Goal: Task Accomplishment & Management: Use online tool/utility

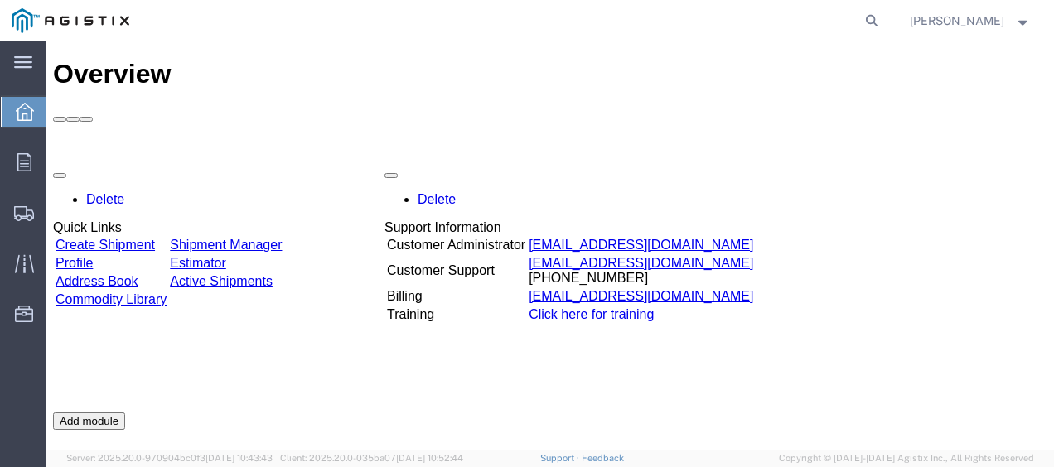
click at [155, 238] on link "Create Shipment" at bounding box center [105, 245] width 99 height 14
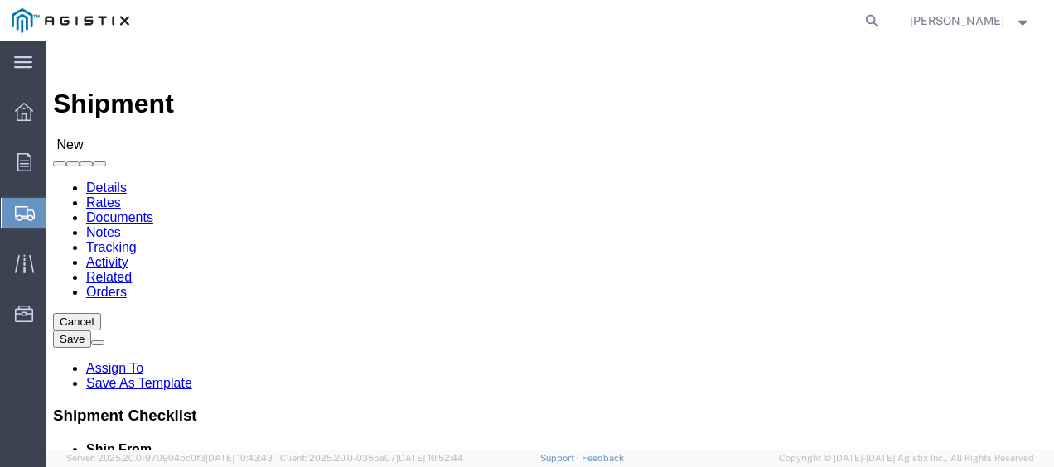
select select
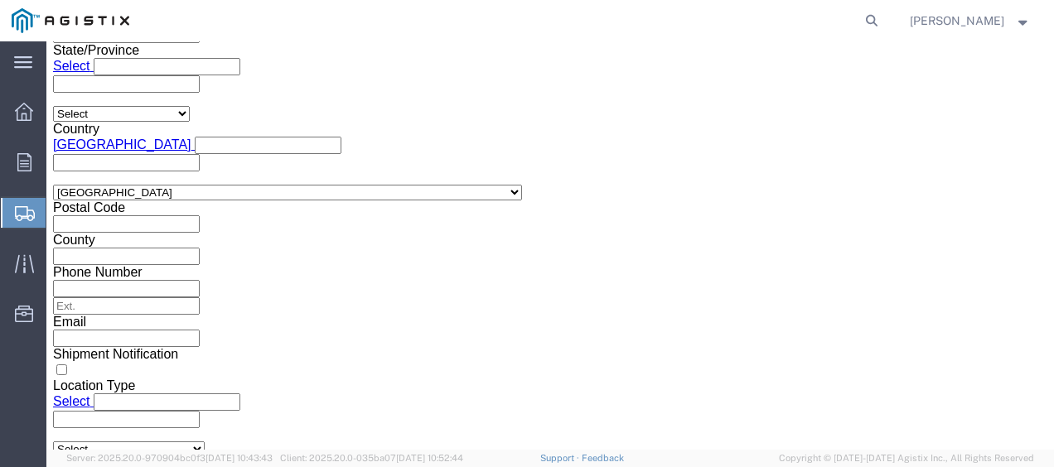
scroll to position [1292, 0]
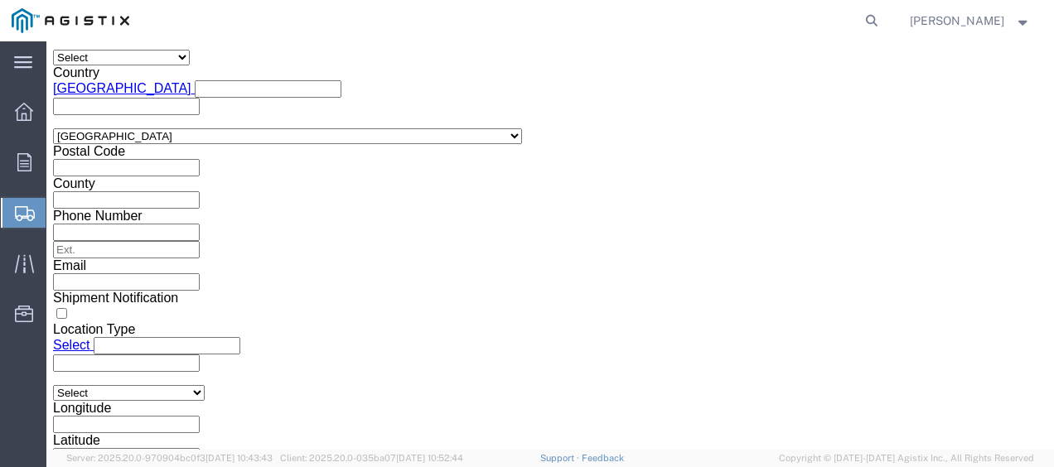
click button "Continue"
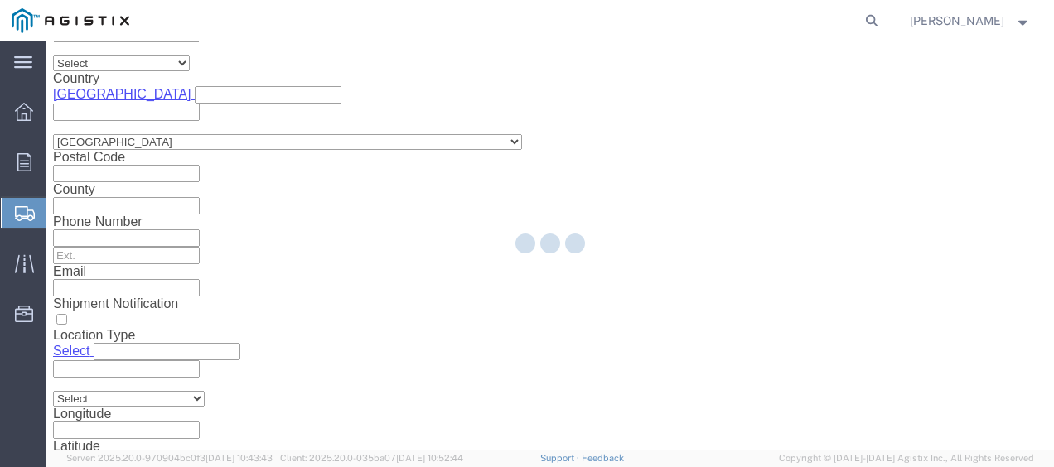
scroll to position [147, 0]
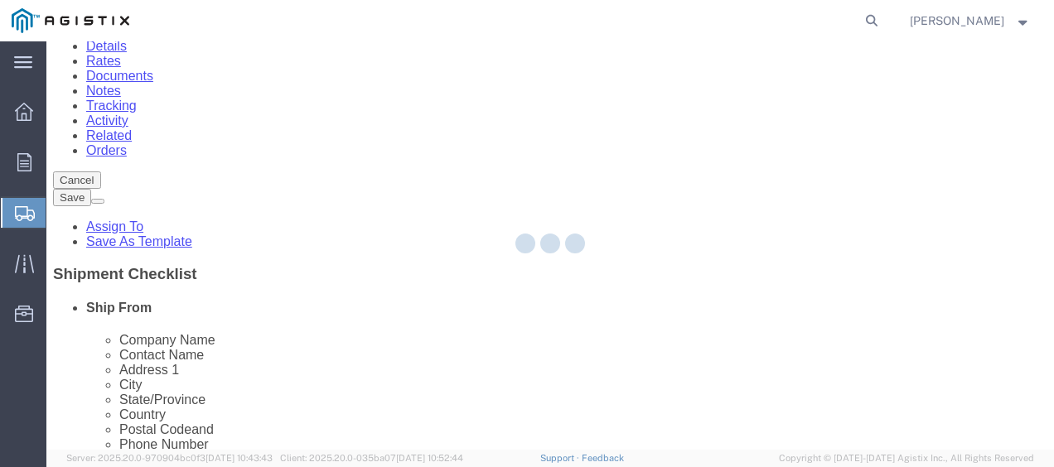
select select "CBOX"
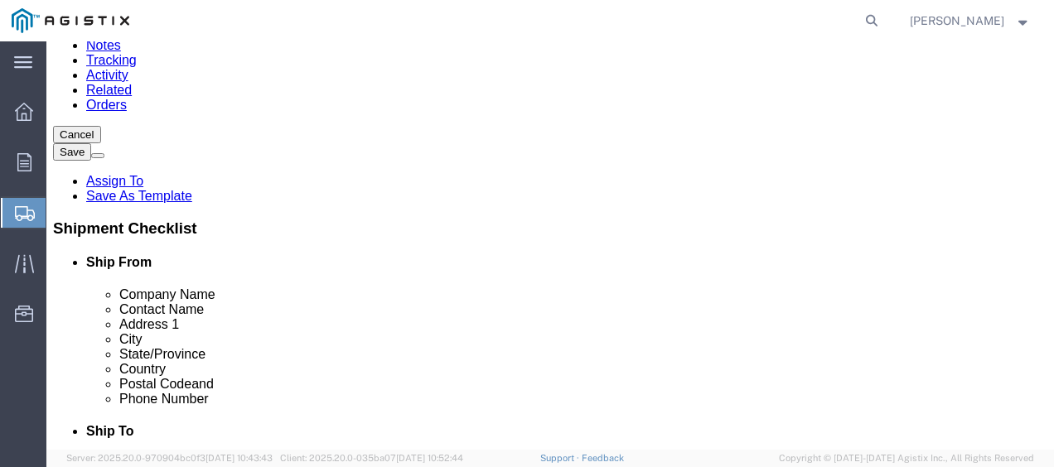
scroll to position [230, 0]
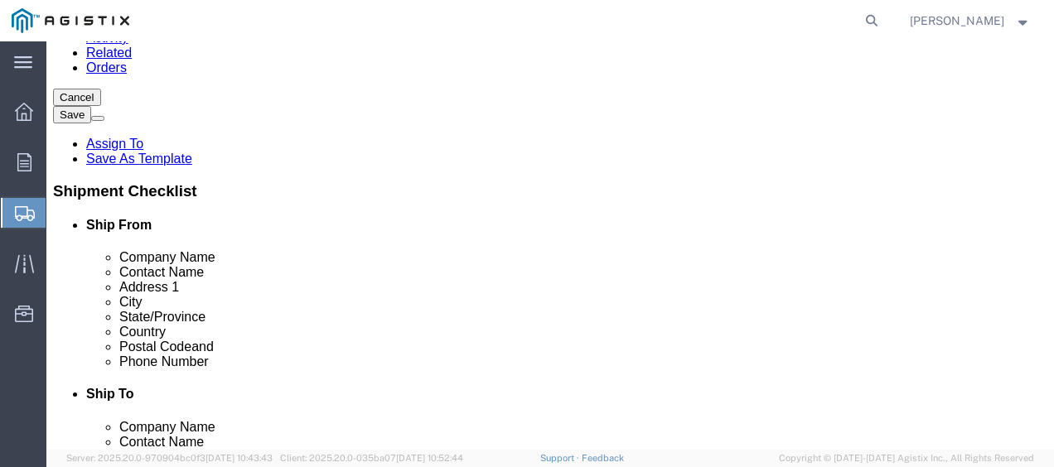
click span
